Goal: Task Accomplishment & Management: Manage account settings

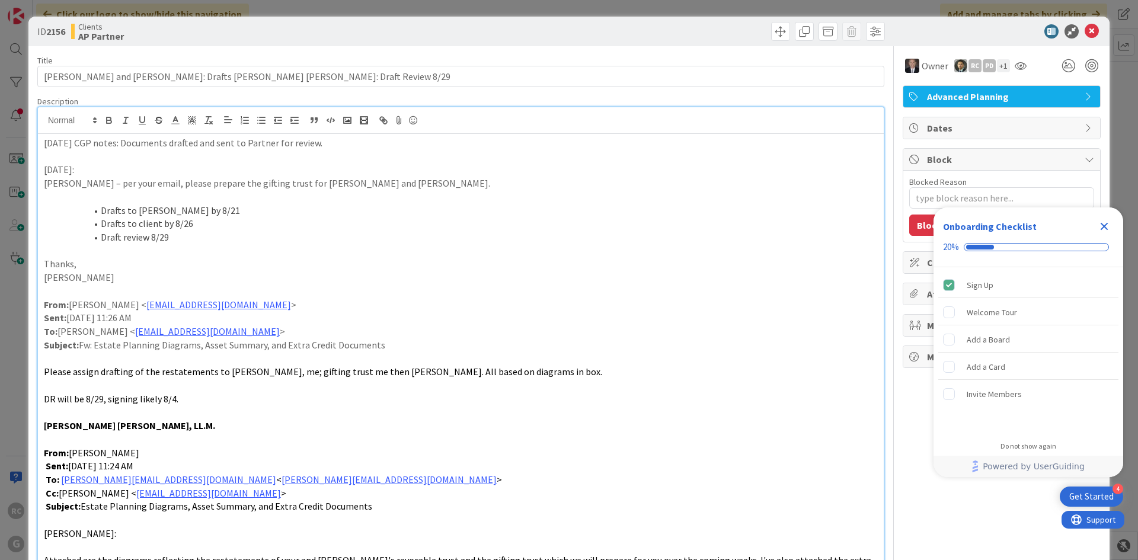
scroll to position [1027, 0]
click at [1085, 31] on icon at bounding box center [1092, 31] width 14 height 14
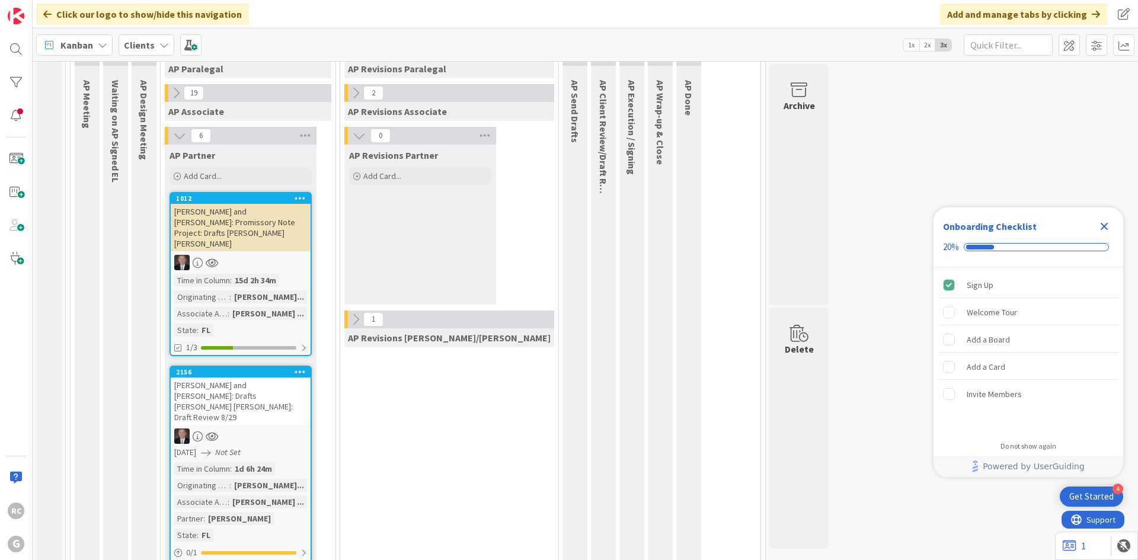
scroll to position [925, 0]
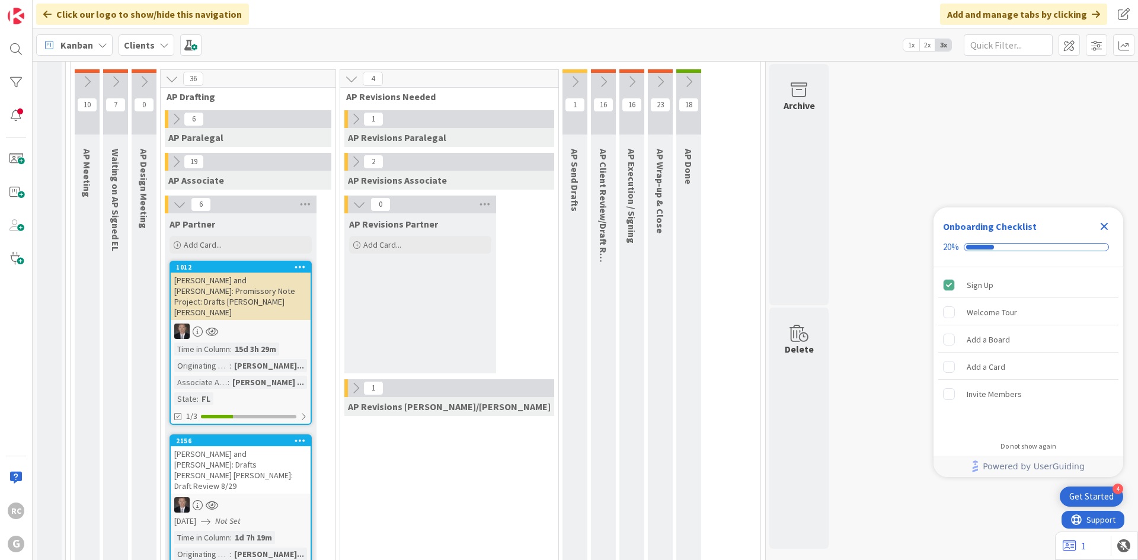
click at [212, 446] on div "[PERSON_NAME] and [PERSON_NAME]: Drafts [PERSON_NAME] [PERSON_NAME]: Draft Revi…" at bounding box center [241, 469] width 140 height 47
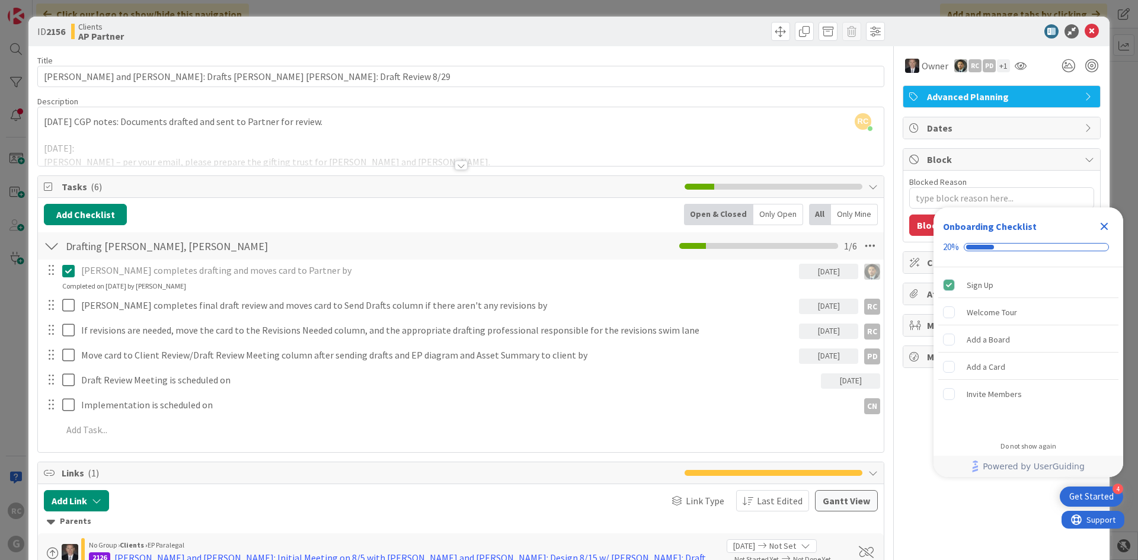
click at [62, 304] on div at bounding box center [59, 305] width 33 height 21
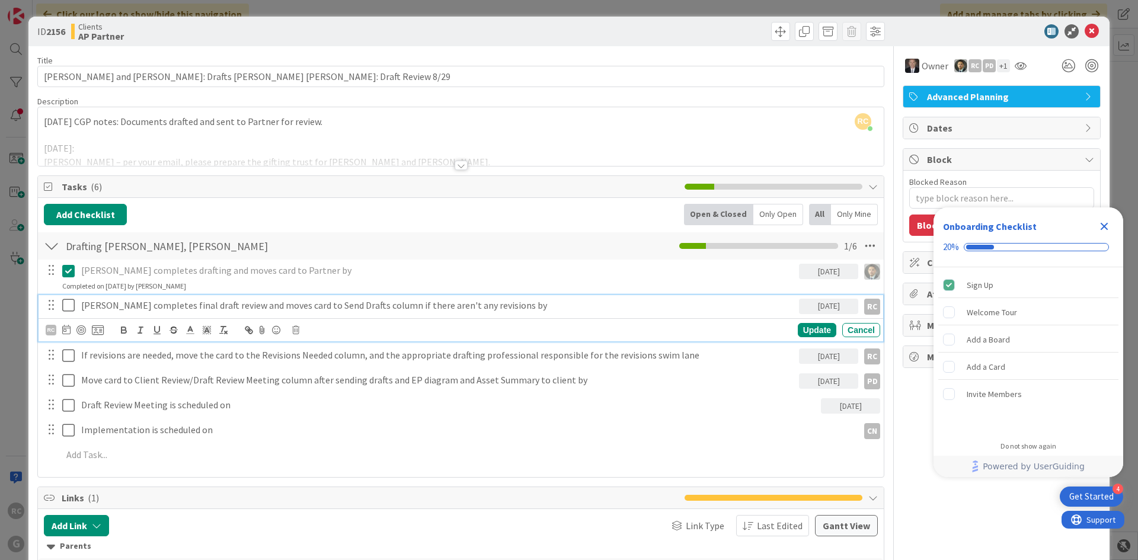
click at [69, 305] on icon at bounding box center [71, 305] width 18 height 14
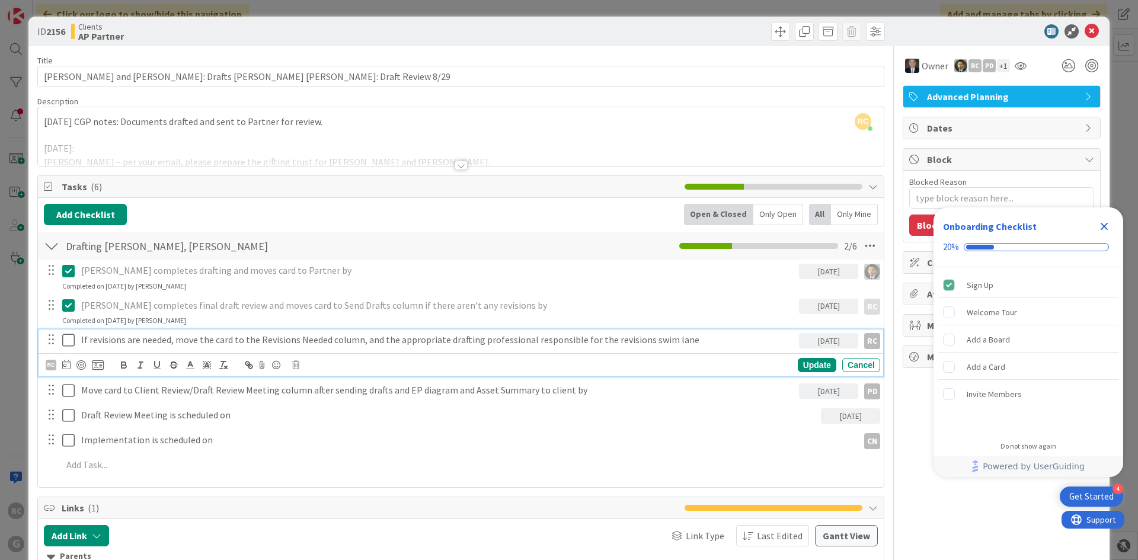
click at [120, 338] on p "If revisions are needed, move the card to the Revisions Needed column, and the …" at bounding box center [437, 340] width 713 height 14
click at [298, 367] on icon at bounding box center [295, 365] width 7 height 8
click at [330, 414] on div "Delete" at bounding box center [326, 415] width 44 height 21
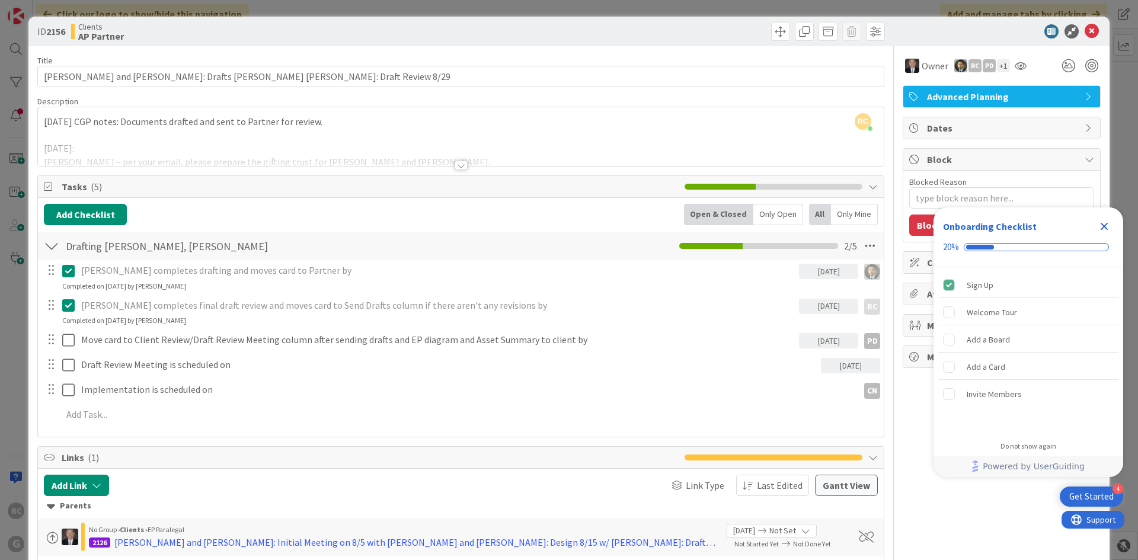
click at [42, 122] on div "RC [PERSON_NAME] just joined [DATE] CGP notes: Documents drafted and sent to Pa…" at bounding box center [461, 136] width 846 height 59
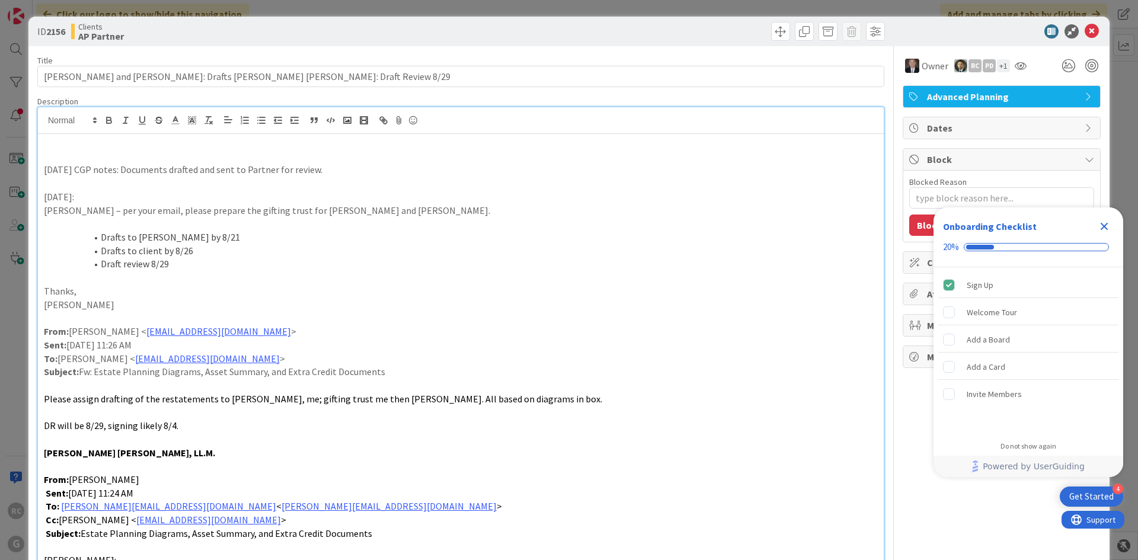
type textarea "x"
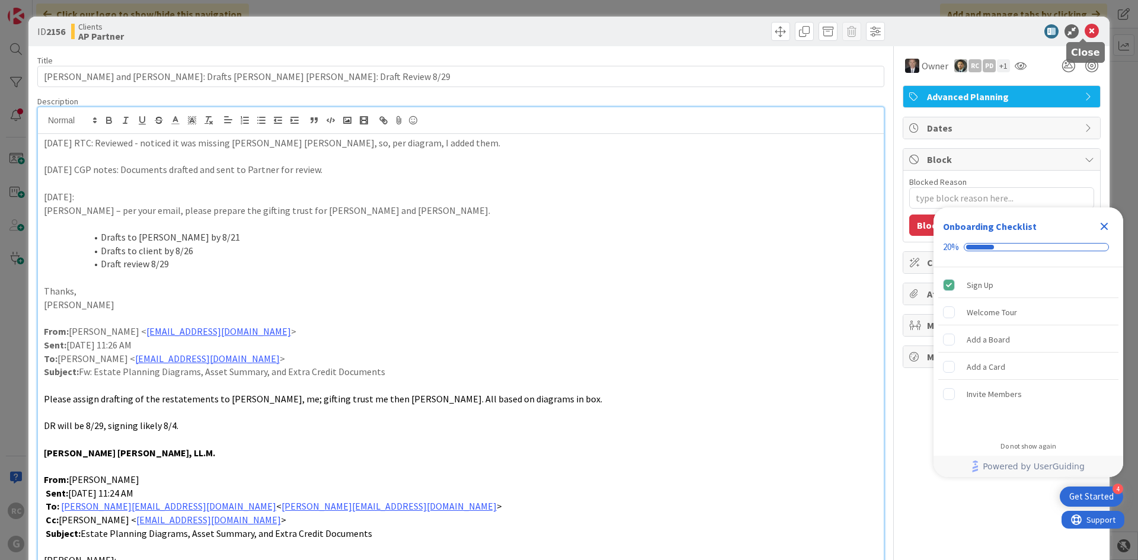
click at [1085, 33] on icon at bounding box center [1092, 31] width 14 height 14
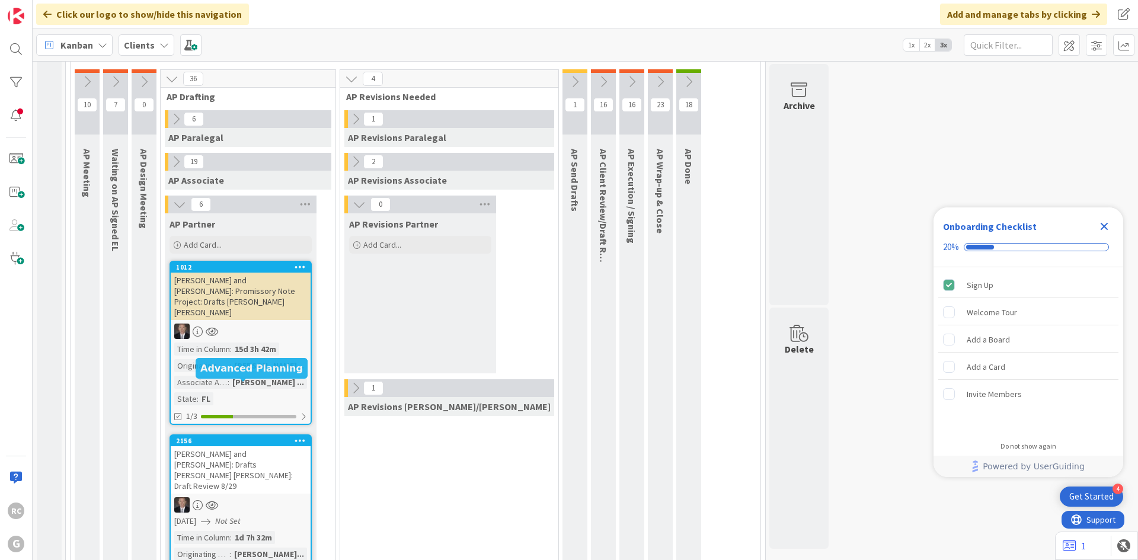
click at [216, 437] on div "2156" at bounding box center [243, 441] width 135 height 8
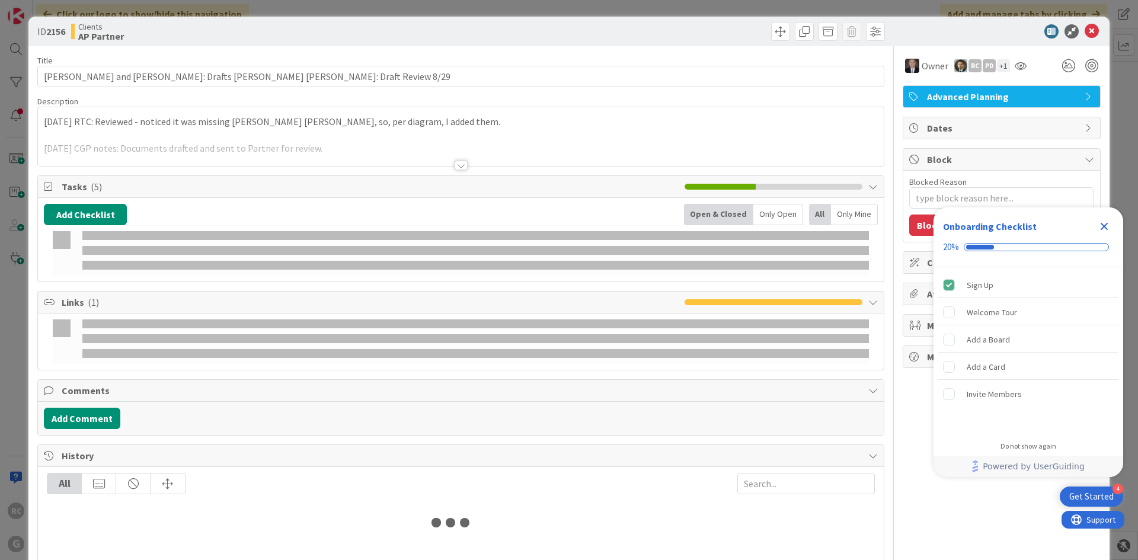
type textarea "x"
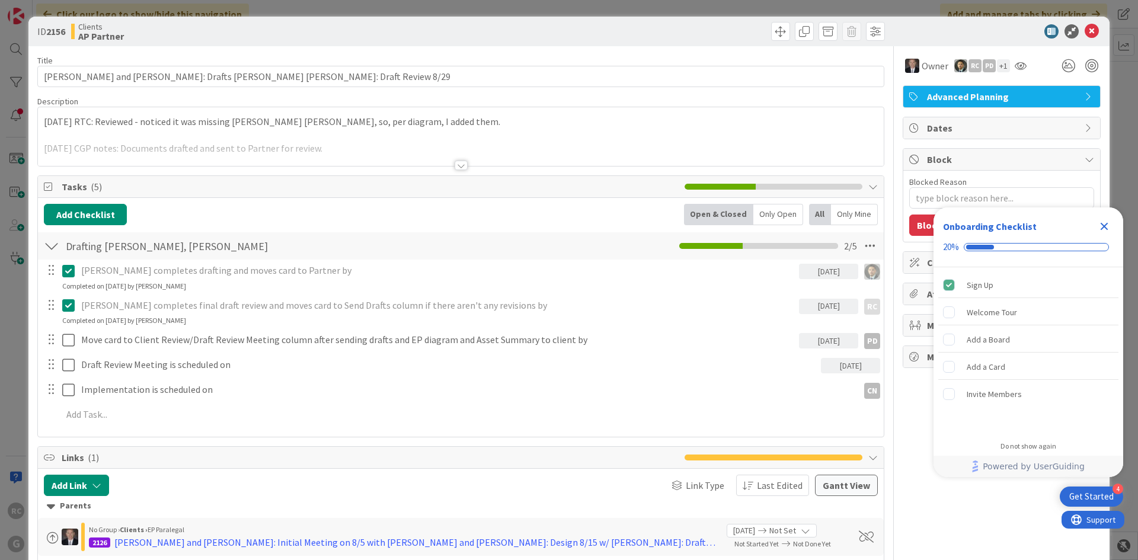
click at [435, 122] on p "[DATE] RTC: Reviewed - noticed it was missing [PERSON_NAME] [PERSON_NAME], so, …" at bounding box center [461, 122] width 834 height 14
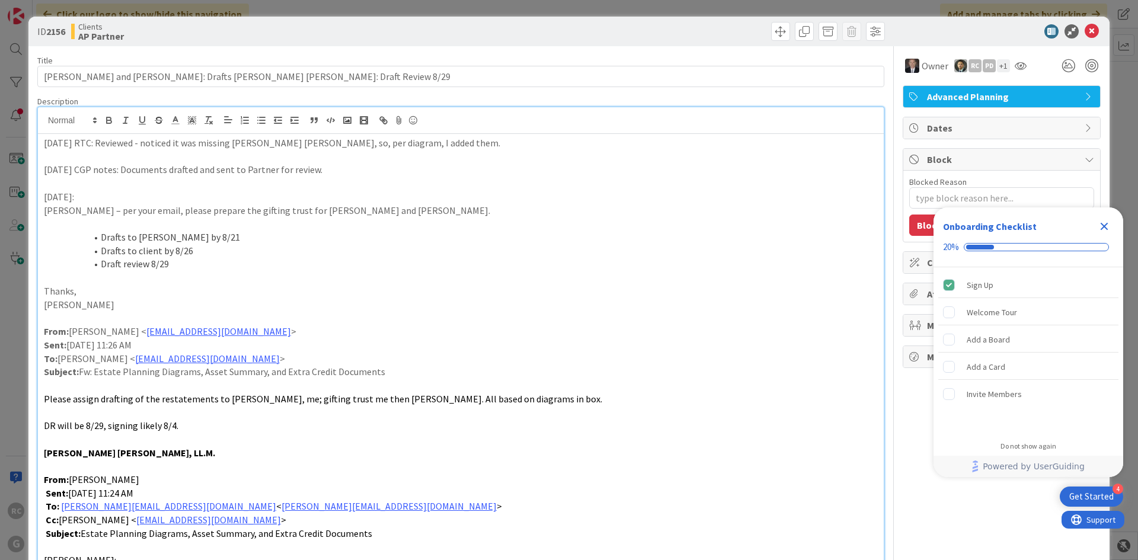
click at [453, 143] on p "[DATE] RTC: Reviewed - noticed it was missing [PERSON_NAME] [PERSON_NAME], so, …" at bounding box center [461, 143] width 834 height 14
type textarea "x"
click at [1087, 31] on icon at bounding box center [1092, 31] width 14 height 14
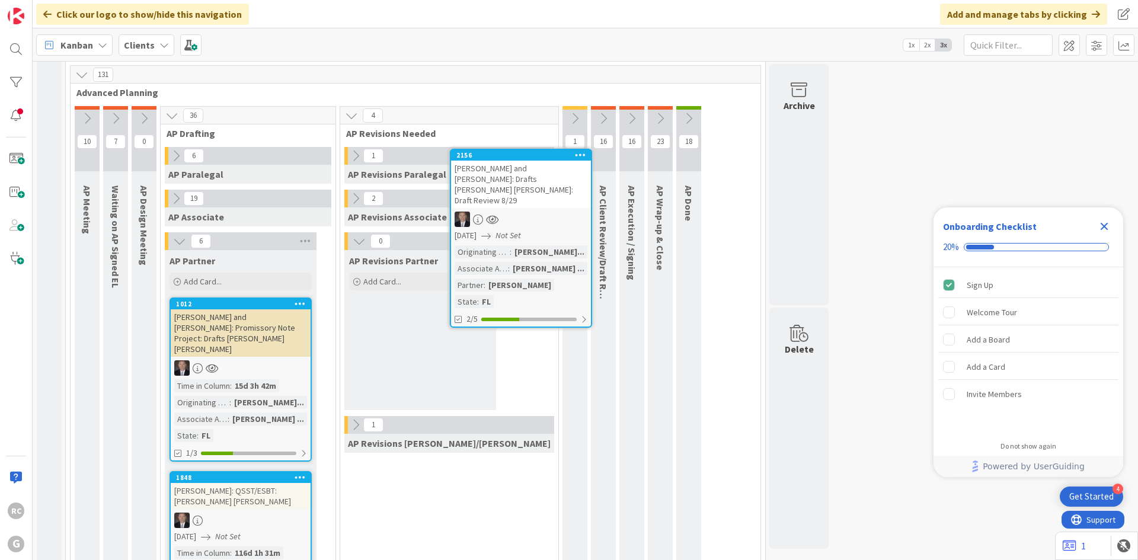
scroll to position [858, 0]
